Goal: Obtain resource: Obtain resource

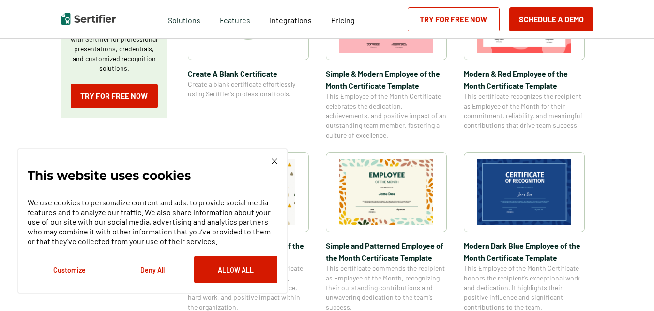
scroll to position [242, 0]
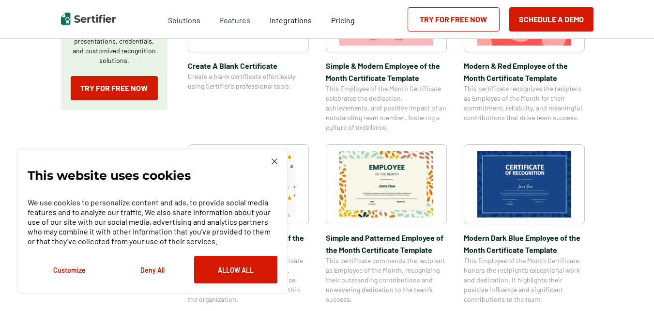
click at [273, 156] on div "This website uses cookies We use cookies to personalize content and ads, to pro…" at bounding box center [152, 221] width 271 height 146
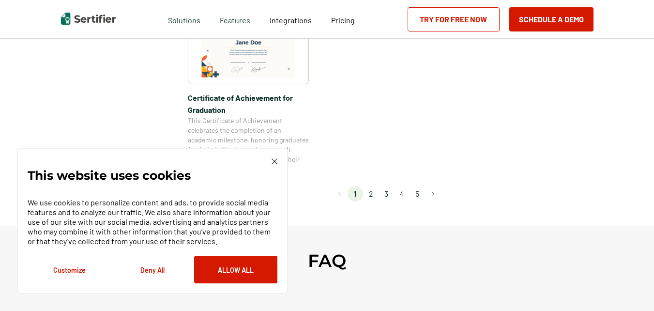
scroll to position [919, 0]
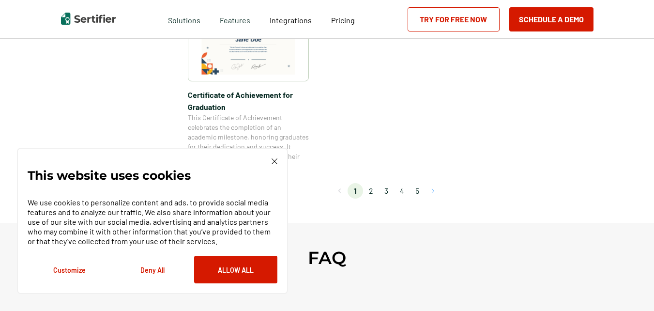
click at [436, 189] on button "Go to next page" at bounding box center [432, 190] width 15 height 15
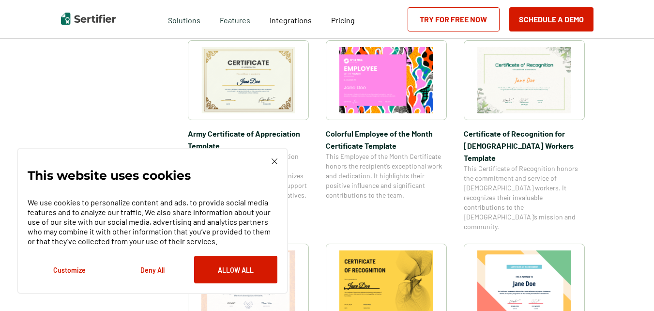
scroll to position [339, 0]
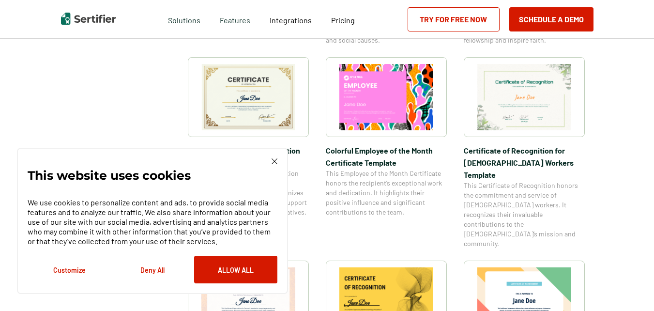
click at [252, 106] on img at bounding box center [248, 97] width 94 height 66
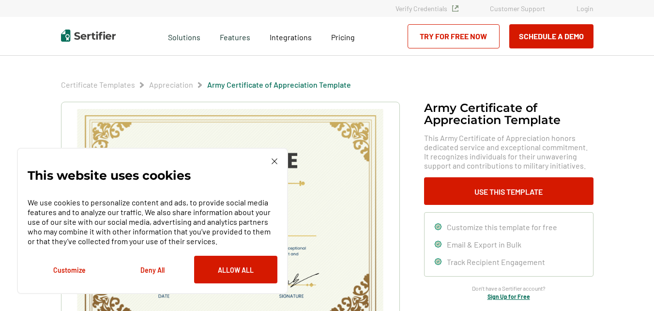
click at [278, 156] on div "This website uses cookies We use cookies to personalize content and ads, to pro…" at bounding box center [152, 221] width 271 height 146
click at [272, 160] on img at bounding box center [274, 161] width 6 height 6
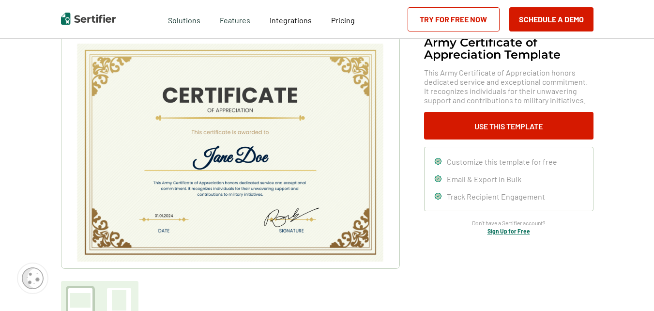
scroll to position [48, 0]
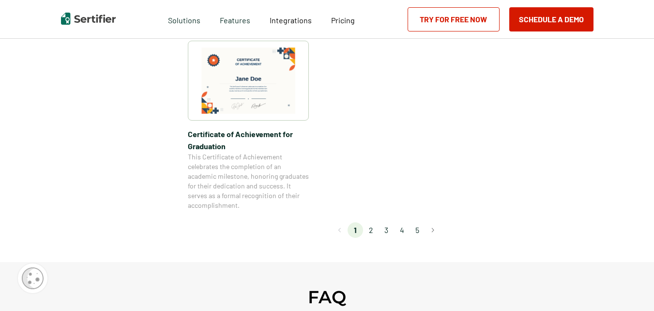
scroll to position [919, 0]
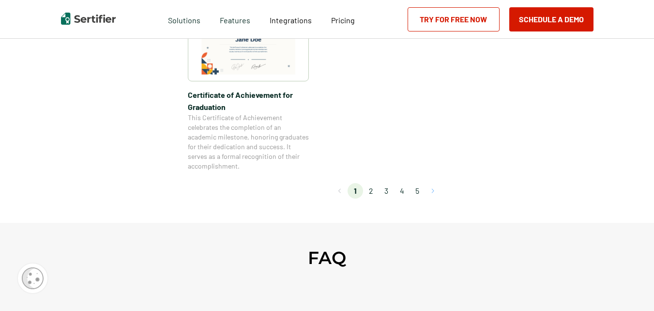
click at [436, 189] on button "Go to next page" at bounding box center [432, 190] width 15 height 15
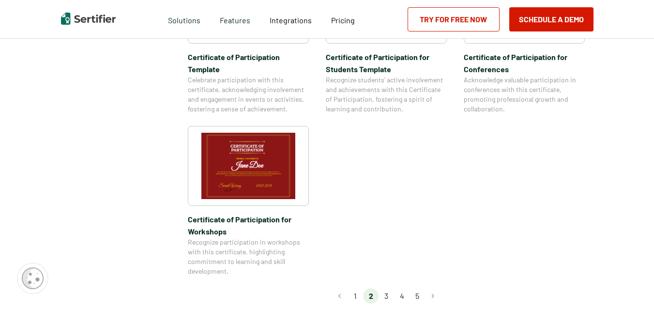
scroll to position [871, 0]
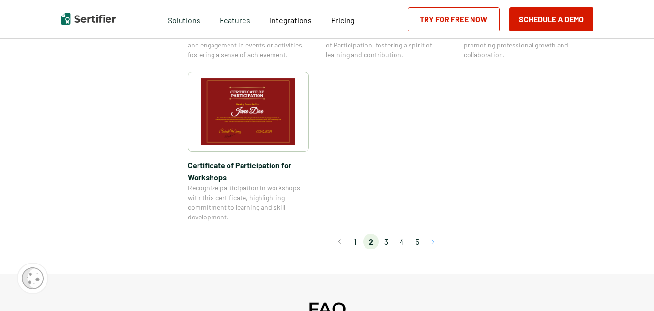
click at [436, 234] on button "Go to next page" at bounding box center [432, 241] width 15 height 15
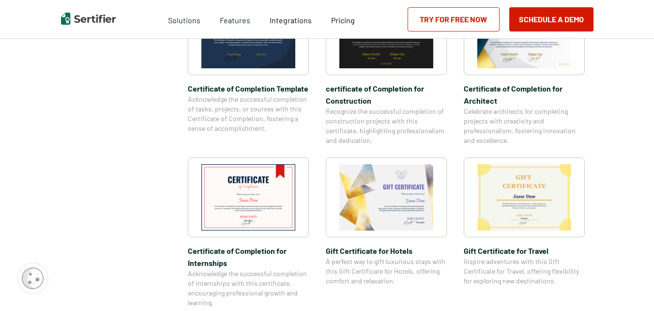
scroll to position [387, 0]
